Goal: Check status: Check status

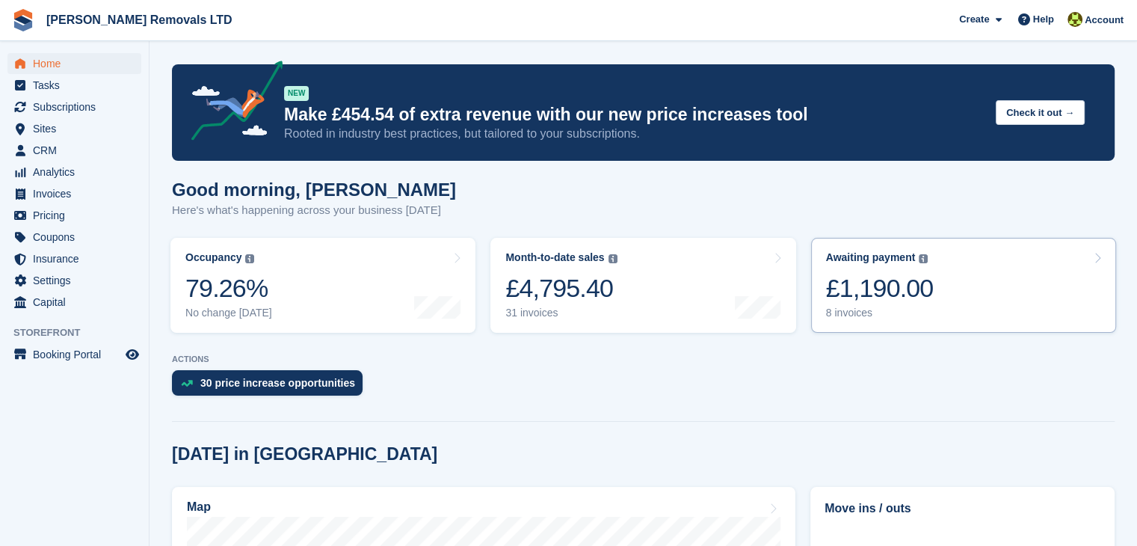
drag, startPoint x: 0, startPoint y: 0, endPoint x: 838, endPoint y: 315, distance: 895.0
click at [838, 315] on div "8 invoices" at bounding box center [880, 312] width 108 height 13
click at [854, 310] on div "8 invoices" at bounding box center [880, 312] width 108 height 13
click at [865, 297] on div "£1,190.00" at bounding box center [880, 288] width 108 height 31
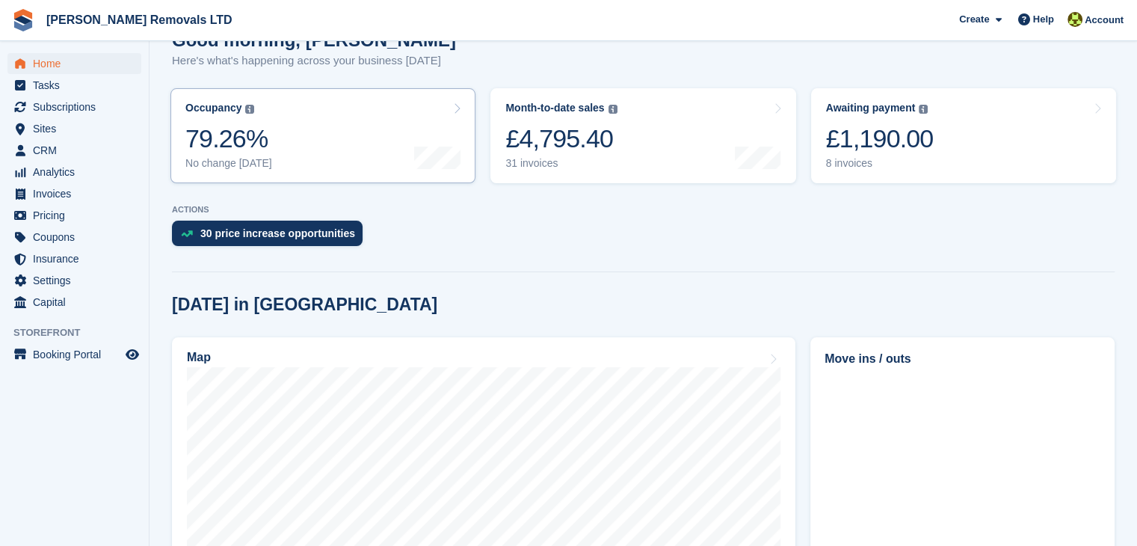
scroll to position [448, 0]
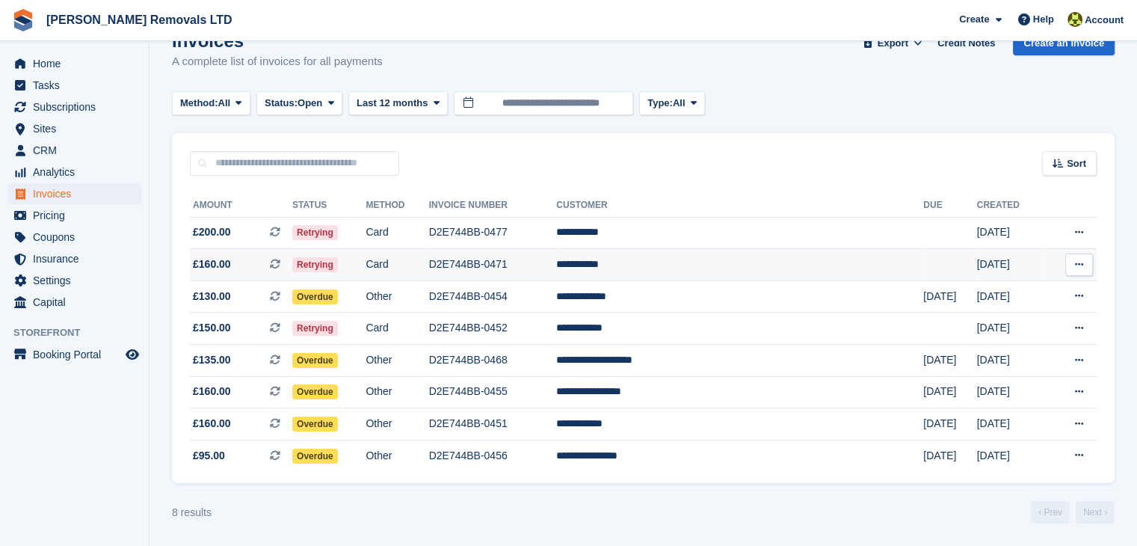
scroll to position [35, 0]
click at [61, 66] on span "Home" at bounding box center [78, 63] width 90 height 21
